Goal: Obtain resource: Obtain resource

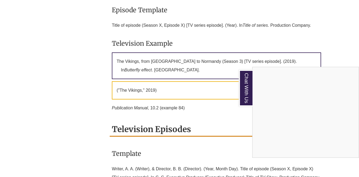
scroll to position [1004, 0]
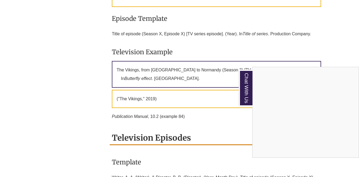
drag, startPoint x: 311, startPoint y: 33, endPoint x: 264, endPoint y: 30, distance: 46.5
click at [245, 30] on div "Chat With Us" at bounding box center [179, 88] width 359 height 177
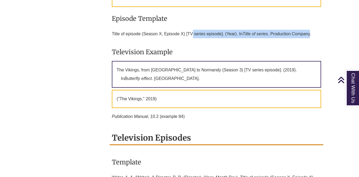
drag, startPoint x: 311, startPoint y: 34, endPoint x: 140, endPoint y: 38, distance: 171.3
click at [164, 35] on p "Title of episode (Season X, Episode X) [TV series episode]. (Year). In Title of…" at bounding box center [216, 33] width 209 height 13
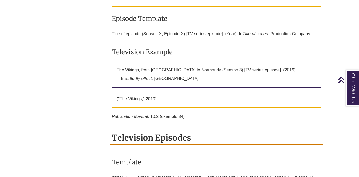
click at [140, 38] on p "Title of episode (Season X, Episode X) [TV series episode]. (Year). In Title of…" at bounding box center [216, 33] width 209 height 13
drag, startPoint x: 311, startPoint y: 34, endPoint x: 292, endPoint y: 35, distance: 18.9
click at [292, 35] on p "Title of episode (Season X, Episode X) [TV series episode]. (Year). In Title of…" at bounding box center [216, 33] width 209 height 13
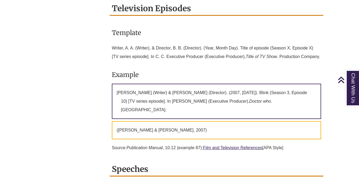
scroll to position [1132, 0]
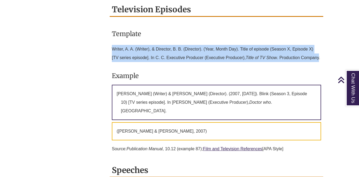
drag, startPoint x: 130, startPoint y: 66, endPoint x: 111, endPoint y: 44, distance: 29.0
click at [111, 44] on div "Template Writer, A. A. (Writer), & Director, B. B. (Director). (Year, Month Day…" at bounding box center [216, 90] width 213 height 136
copy p "Writer, A. A. (Writer), & Director, B. B. (Director). (Year, Month Day). Title …"
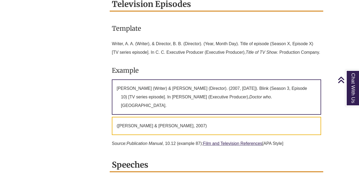
scroll to position [1141, 0]
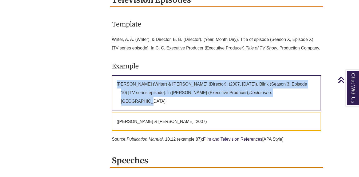
drag, startPoint x: 263, startPoint y: 101, endPoint x: 115, endPoint y: 91, distance: 148.1
click at [115, 91] on p "[PERSON_NAME] (Writer) & [PERSON_NAME] (Director). (2007, [DATE]). Blink (Seaso…" at bounding box center [216, 92] width 209 height 35
copy p "[PERSON_NAME] (Writer) & [PERSON_NAME] (Director). (2007, [DATE]). Blink (Seaso…"
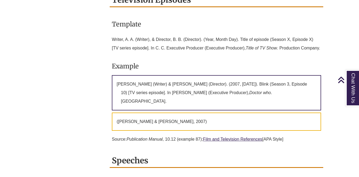
click at [188, 69] on h3 "Example" at bounding box center [216, 66] width 209 height 13
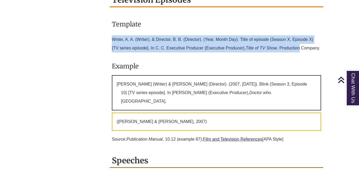
drag, startPoint x: 301, startPoint y: 48, endPoint x: 113, endPoint y: 37, distance: 188.4
click at [113, 37] on p "Writer, A. A. (Writer), & Director, B. B. (Director). (Year, Month Day). Title …" at bounding box center [216, 43] width 209 height 21
copy p "Writer, A. A. (Writer), & Director, B. B. (Director). (Year, Month Day). Title …"
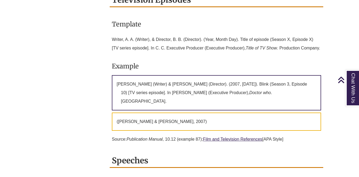
click at [282, 64] on div "Template Writer, A. A. (Writer), & Director, B. B. (Director). (Year, Month Day…" at bounding box center [216, 81] width 209 height 136
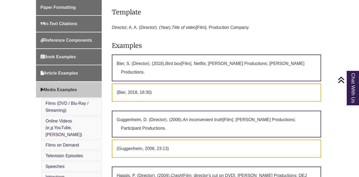
scroll to position [0, 0]
